Goal: Task Accomplishment & Management: Manage account settings

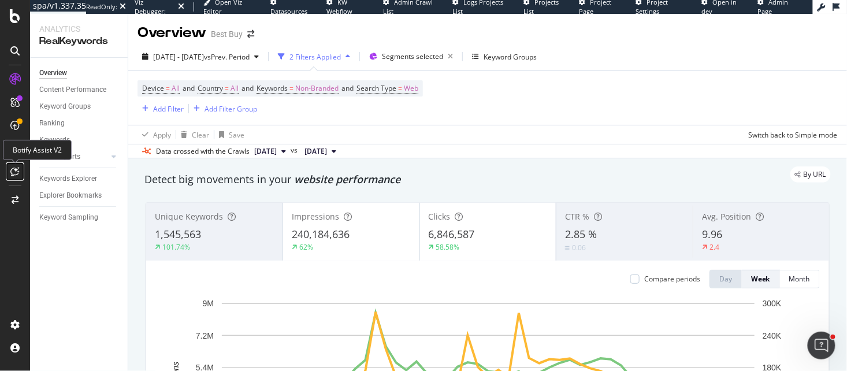
click at [16, 172] on icon at bounding box center [15, 171] width 9 height 9
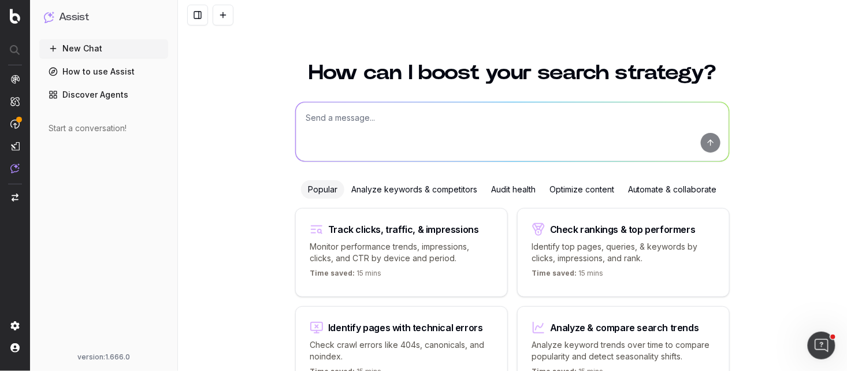
scroll to position [67, 0]
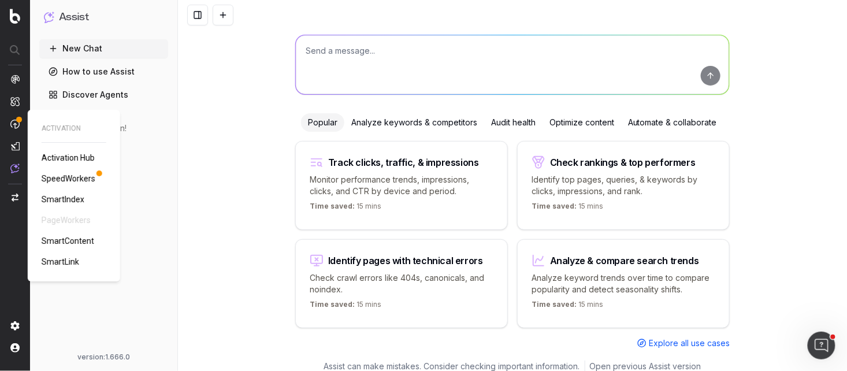
click at [67, 237] on span "SmartContent" at bounding box center [68, 240] width 53 height 9
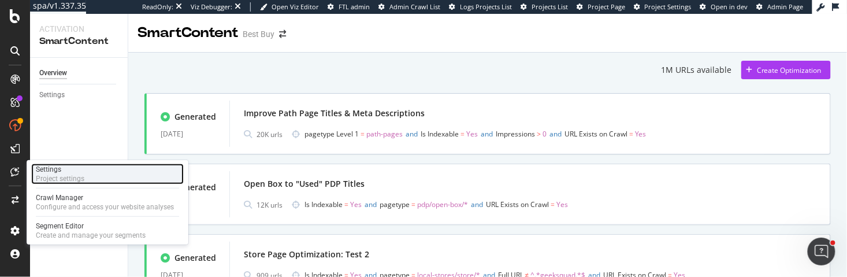
click at [59, 179] on div "Project settings" at bounding box center [60, 178] width 49 height 9
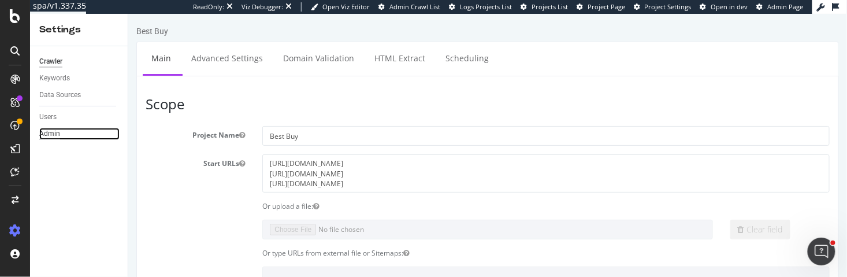
click at [58, 133] on div "Admin" at bounding box center [49, 134] width 21 height 12
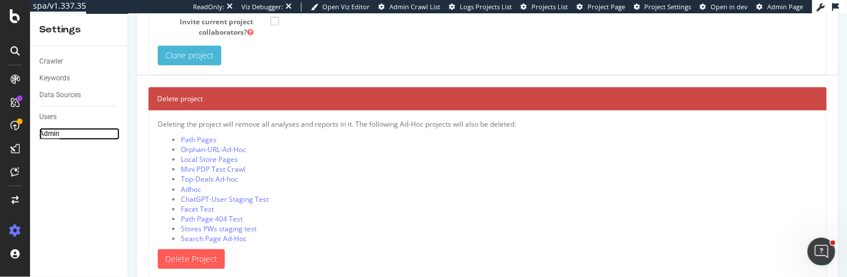
scroll to position [165, 0]
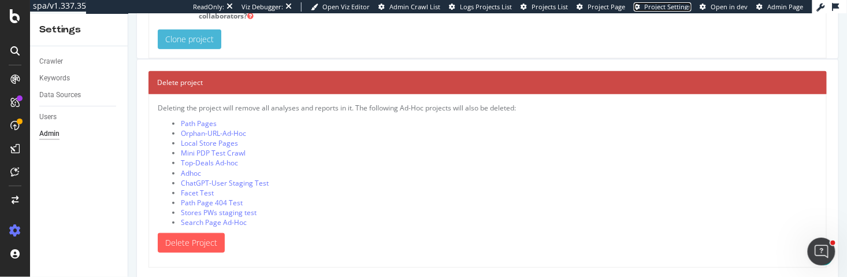
click at [671, 10] on span "Project Settings" at bounding box center [668, 6] width 47 height 9
click at [787, 6] on span "Admin Page" at bounding box center [786, 6] width 36 height 9
